Goal: Find specific page/section

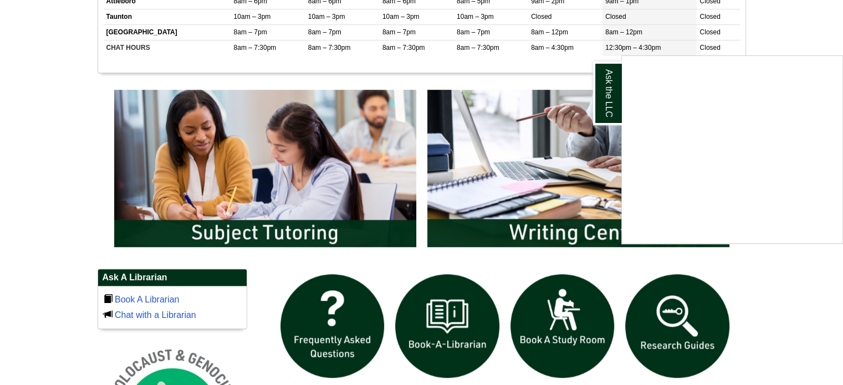
scroll to position [526, 0]
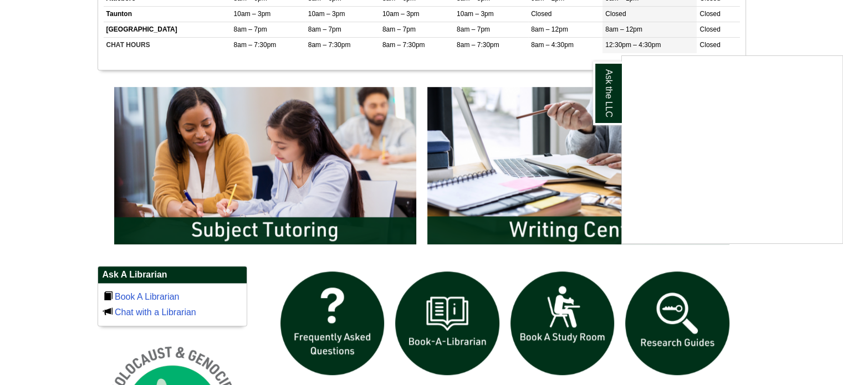
click at [262, 184] on div "Ask the LLC" at bounding box center [421, 192] width 843 height 385
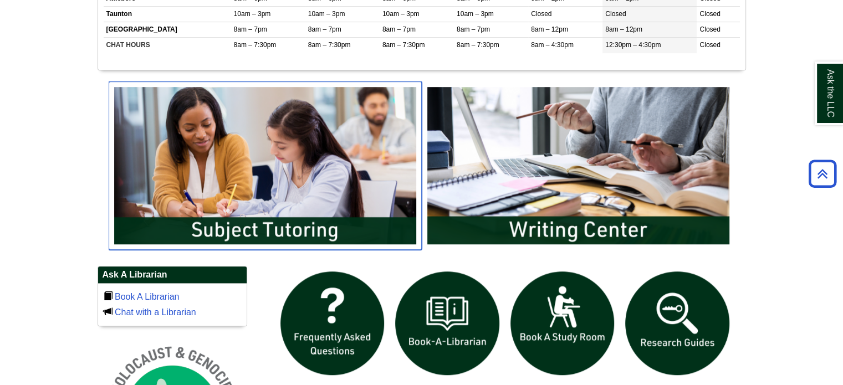
click at [262, 184] on img "slideshow" at bounding box center [265, 165] width 313 height 169
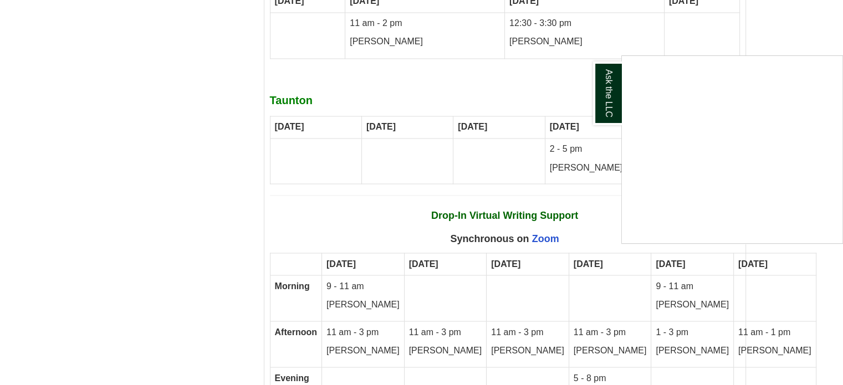
scroll to position [6705, 0]
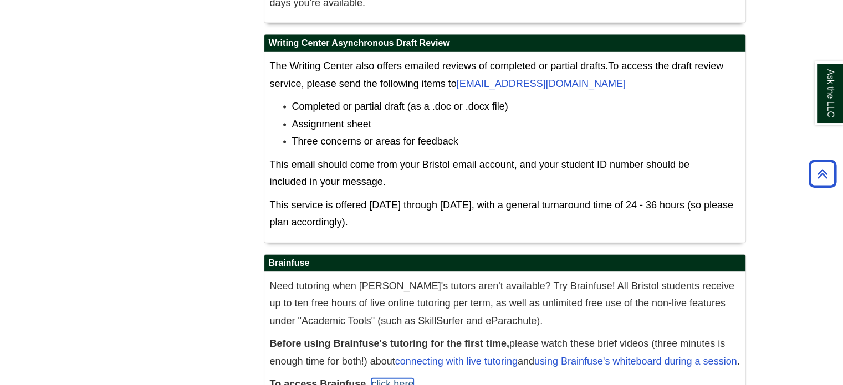
click at [386, 379] on link "click here" at bounding box center [392, 384] width 42 height 11
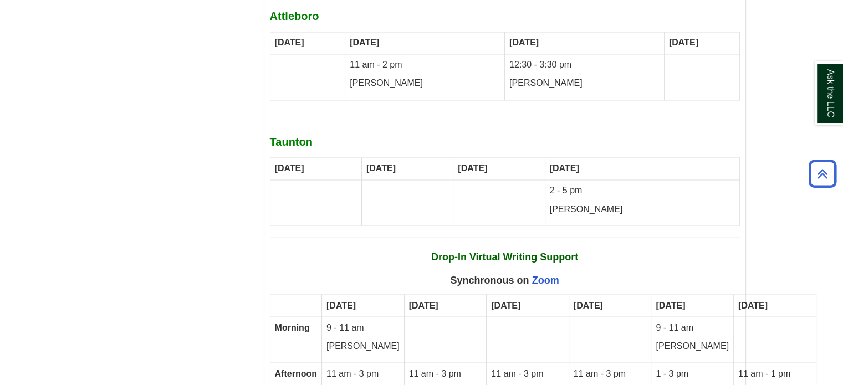
scroll to position [6705, 0]
